Goal: Information Seeking & Learning: Learn about a topic

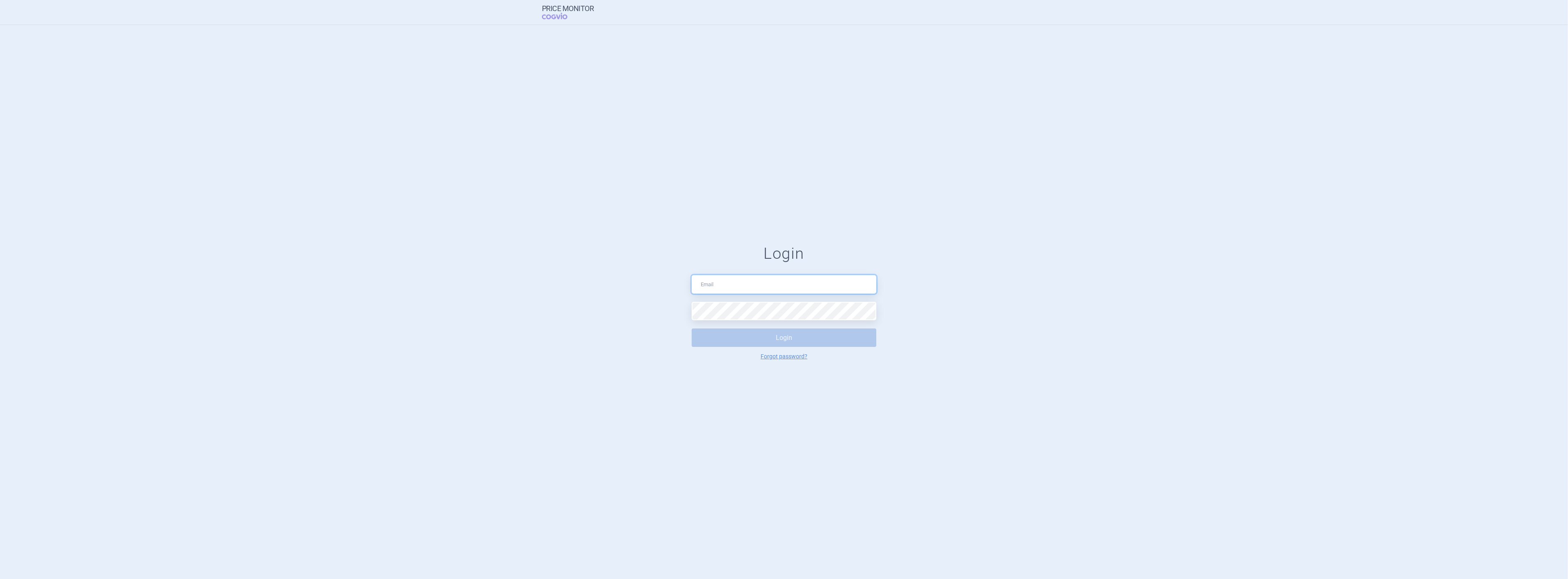
click at [799, 283] on input "text" at bounding box center [784, 285] width 185 height 18
type input "[PERSON_NAME][EMAIL_ADDRESS][DOMAIN_NAME]"
click at [692, 329] on button "Login" at bounding box center [784, 338] width 185 height 18
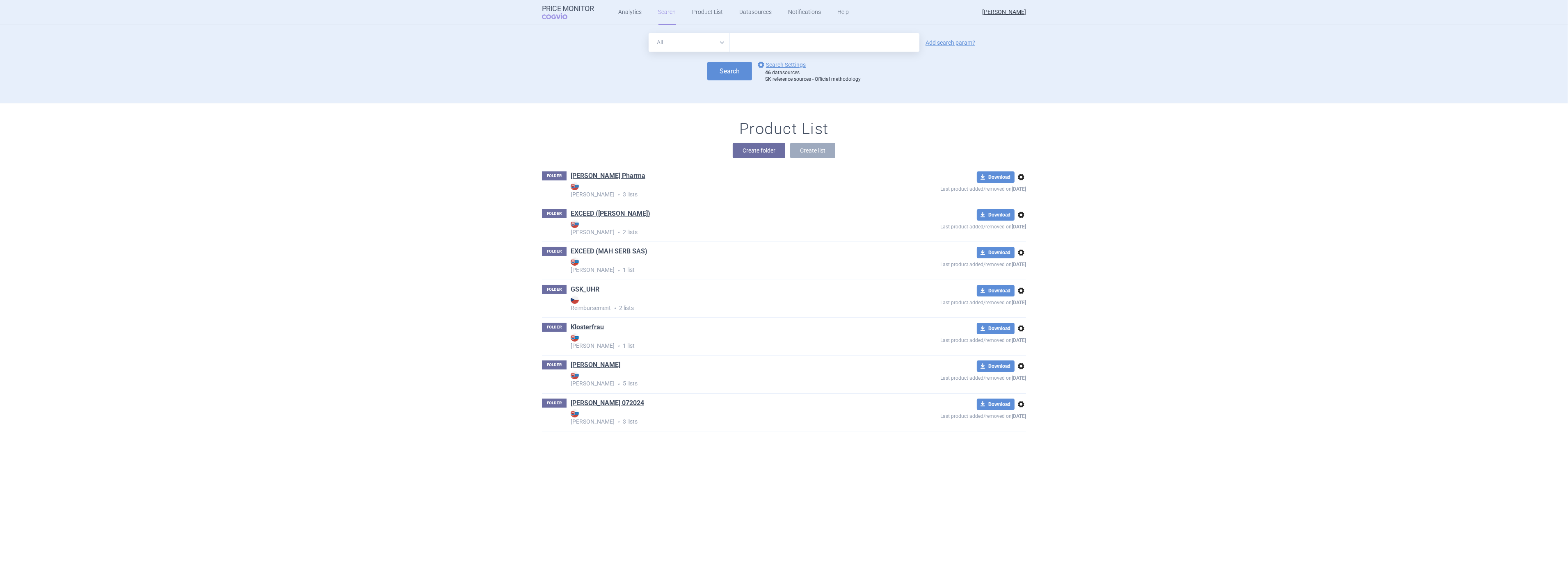
click at [581, 289] on link "GSK_UHR" at bounding box center [585, 290] width 29 height 9
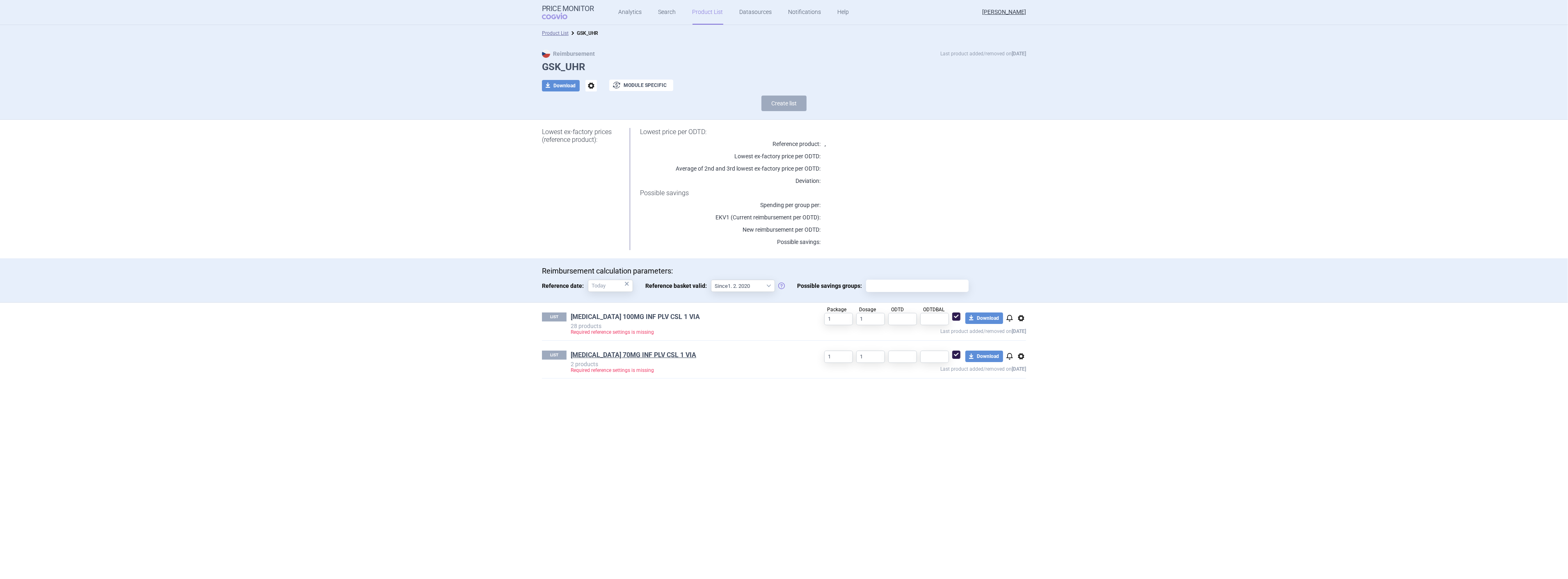
click at [657, 317] on link "[MEDICAL_DATA] 100MG INF PLV CSL 1 VIA" at bounding box center [635, 317] width 130 height 9
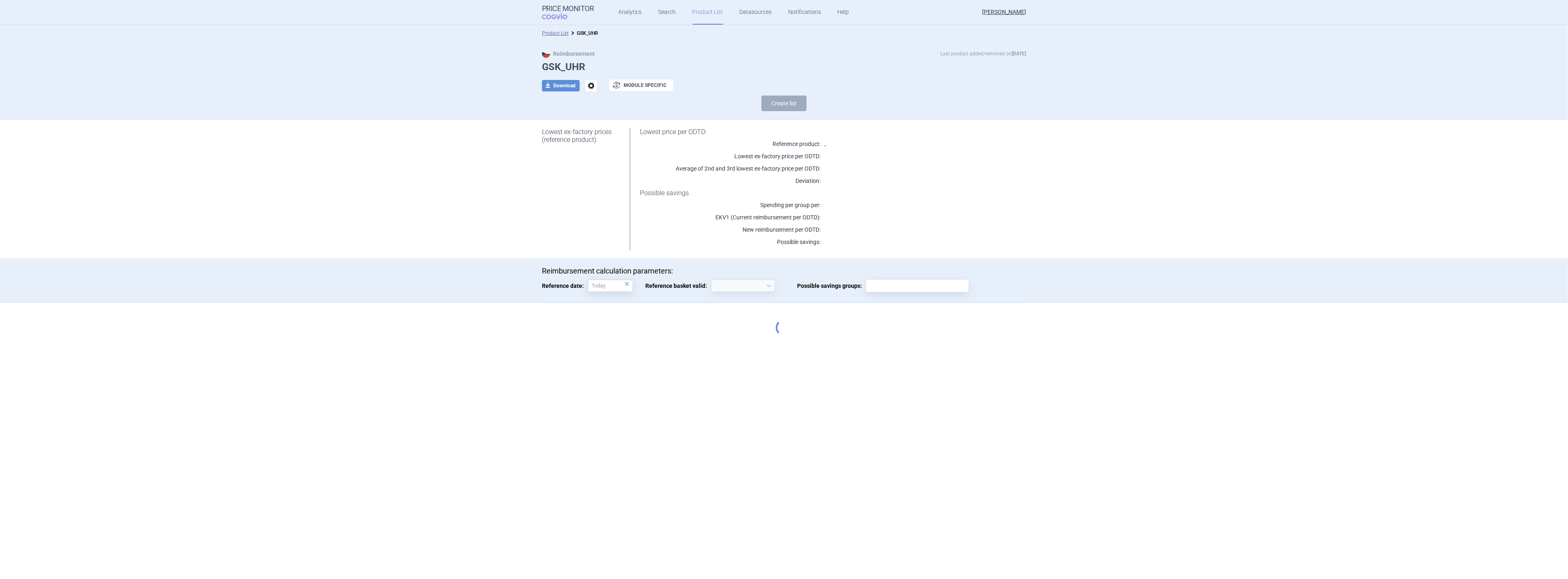
select select "[DATE]"
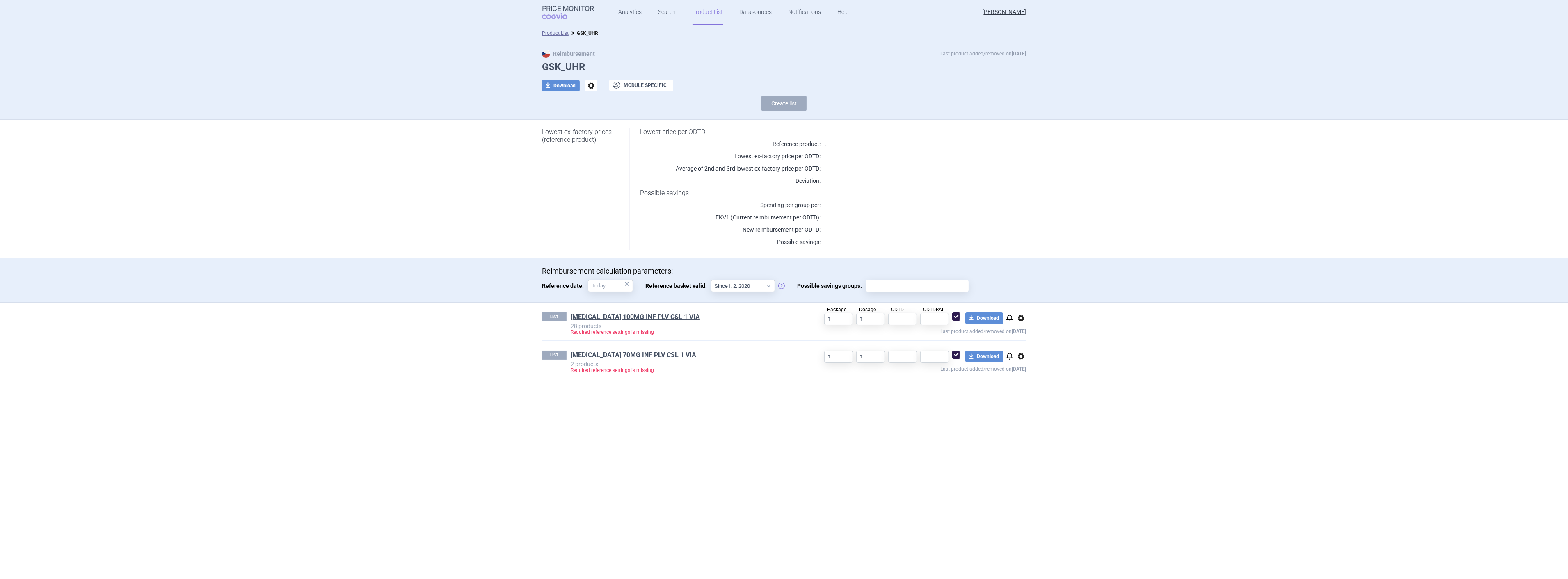
click at [622, 356] on link "[MEDICAL_DATA] 70MG INF PLV CSL 1 VIA" at bounding box center [633, 355] width 126 height 9
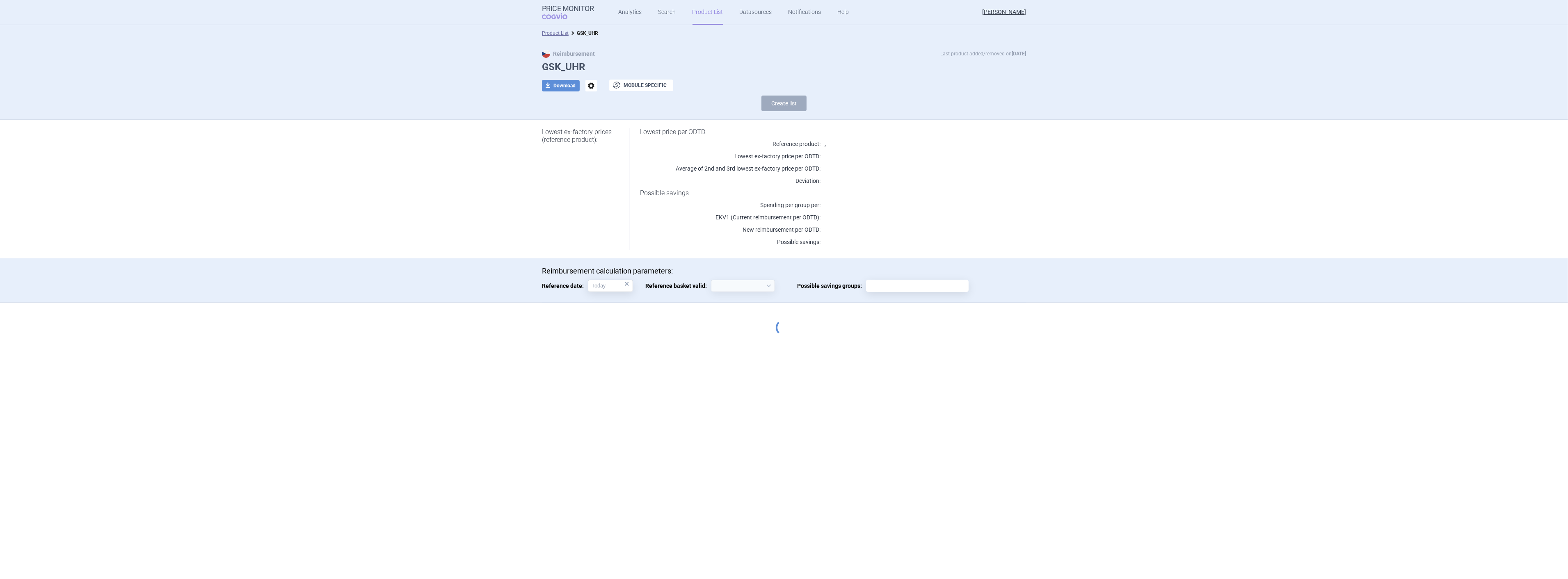
select select "[DATE]"
